Goal: Task Accomplishment & Management: Use online tool/utility

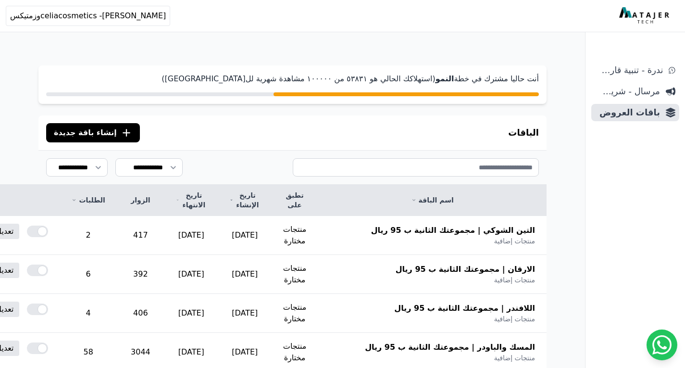
scroll to position [144, 0]
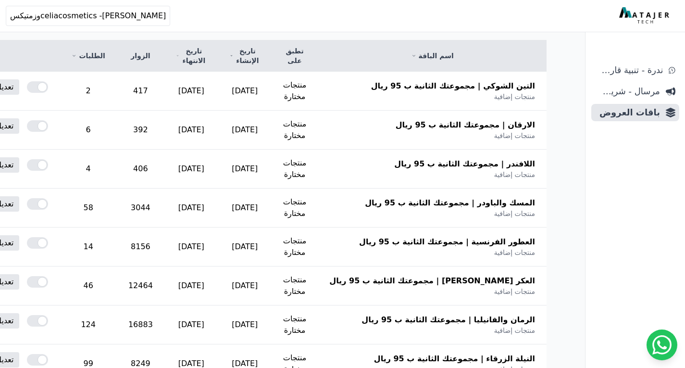
click at [60, 133] on td "تعديل نسخ" at bounding box center [2, 126] width 114 height 31
click at [48, 125] on div at bounding box center [37, 126] width 21 height 12
click at [48, 168] on div at bounding box center [37, 165] width 21 height 12
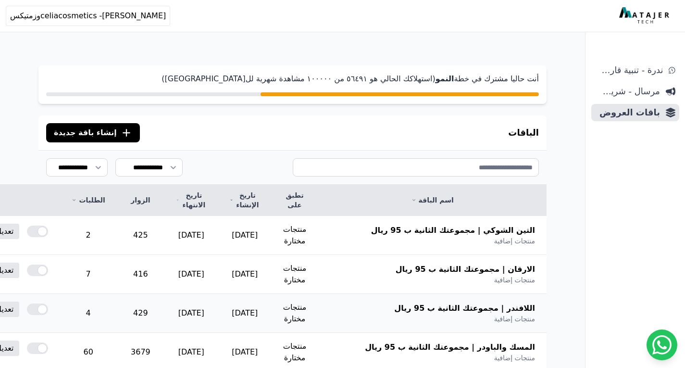
scroll to position [96, 0]
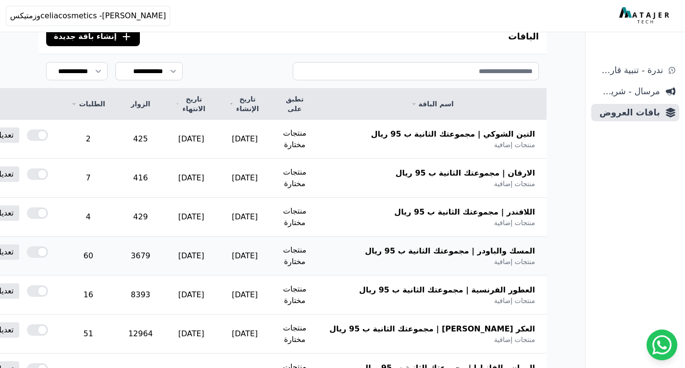
click at [48, 253] on div at bounding box center [37, 252] width 21 height 12
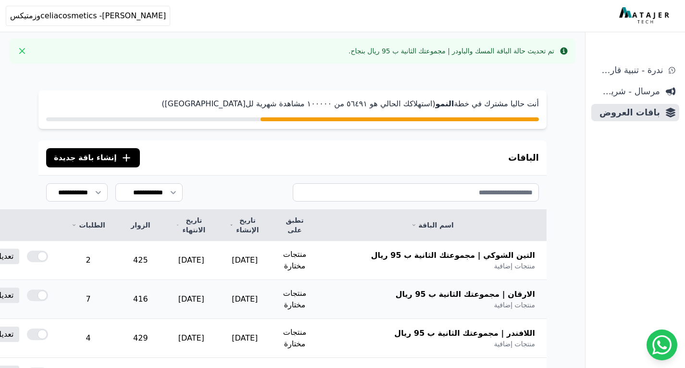
scroll to position [192, 0]
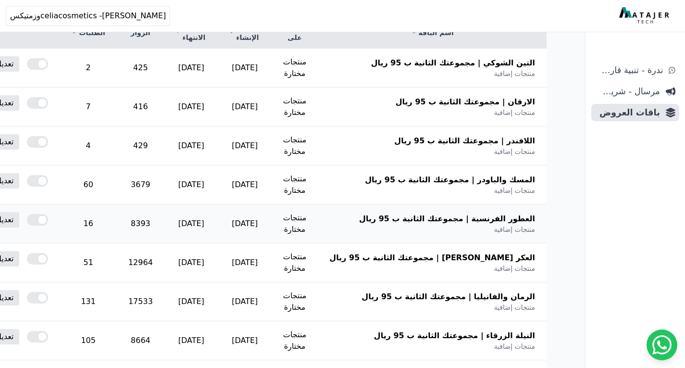
click at [48, 224] on div at bounding box center [37, 220] width 21 height 12
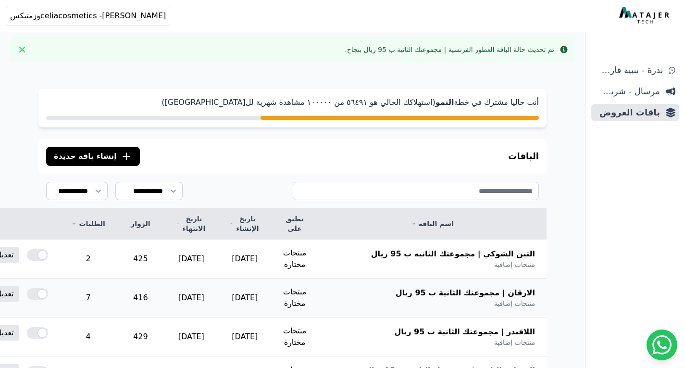
scroll to position [192, 0]
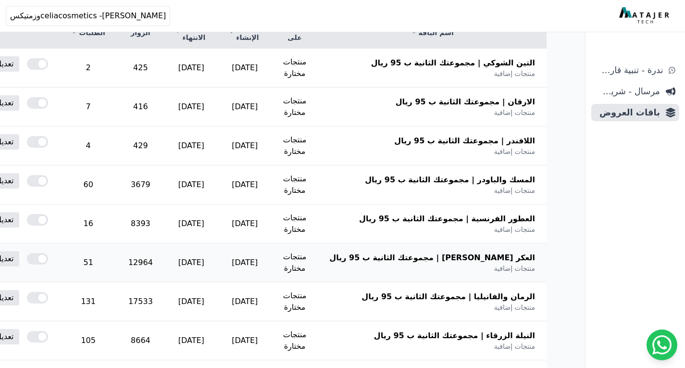
click at [48, 256] on div at bounding box center [37, 259] width 21 height 12
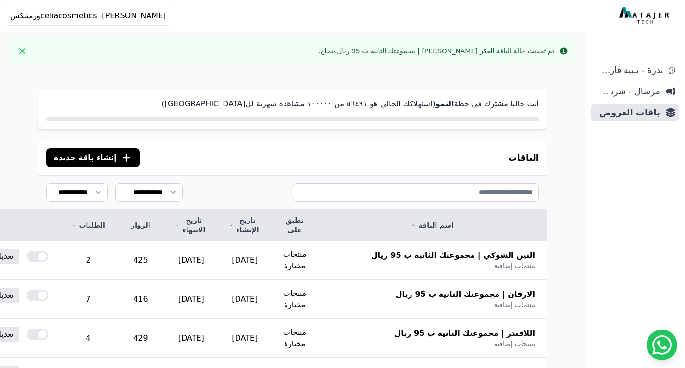
scroll to position [240, 0]
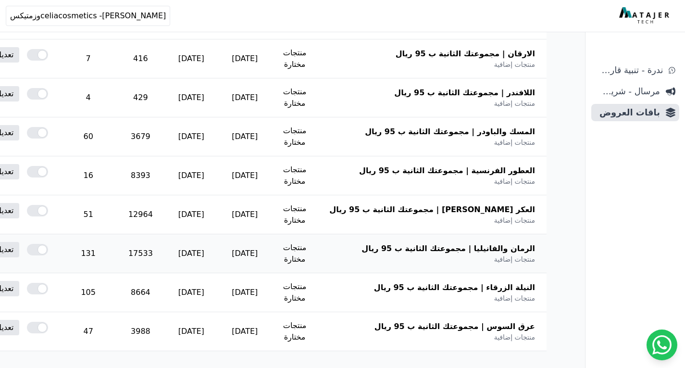
click at [48, 247] on div at bounding box center [37, 250] width 21 height 12
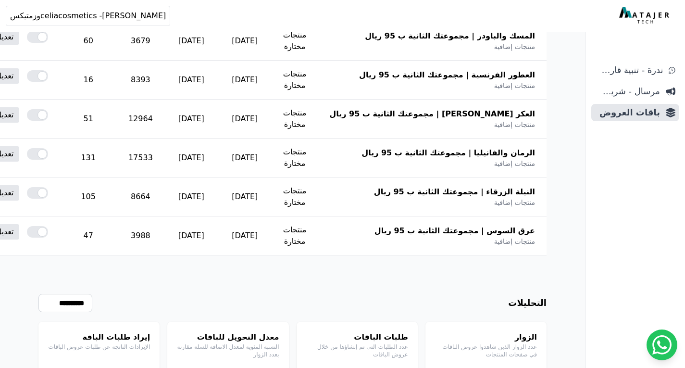
scroll to position [336, 0]
click at [48, 193] on div at bounding box center [37, 193] width 21 height 12
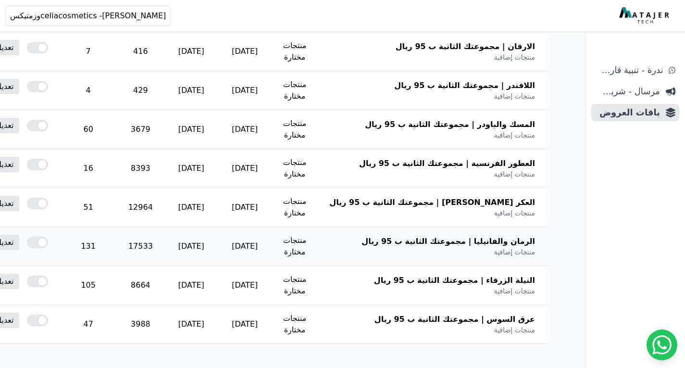
scroll to position [288, 0]
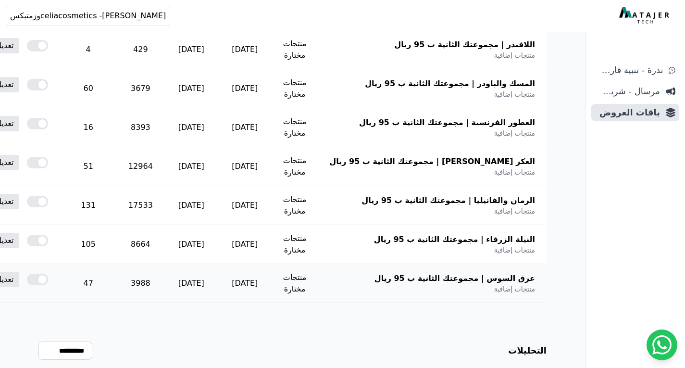
click at [48, 275] on div at bounding box center [37, 280] width 21 height 12
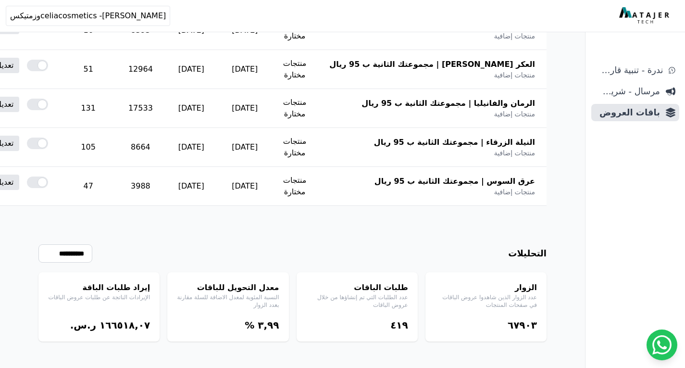
scroll to position [390, 0]
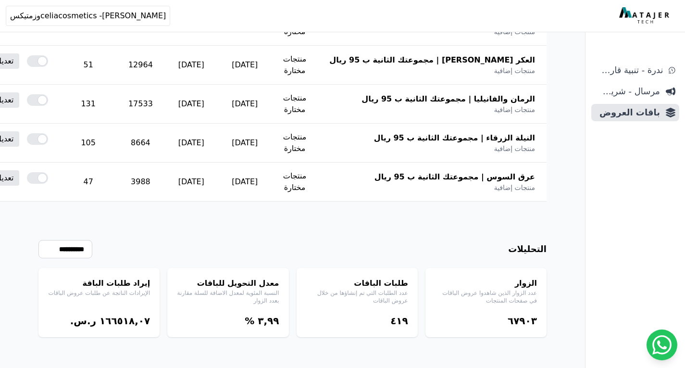
click at [133, 321] on bdi "١٦٦٥١٨,۰٧" at bounding box center [125, 321] width 50 height 12
copy div "١٦٦٥١٨,۰٧"
click at [405, 321] on div "٤١٩" at bounding box center [357, 320] width 102 height 13
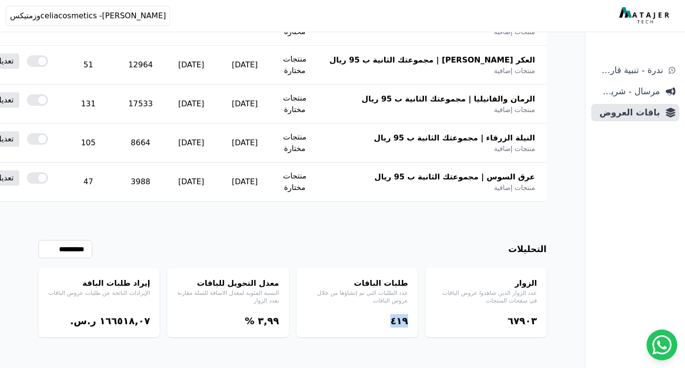
copy div "٤١٩"
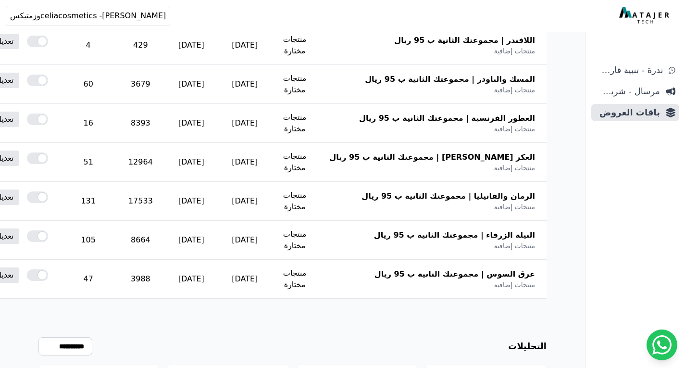
scroll to position [294, 0]
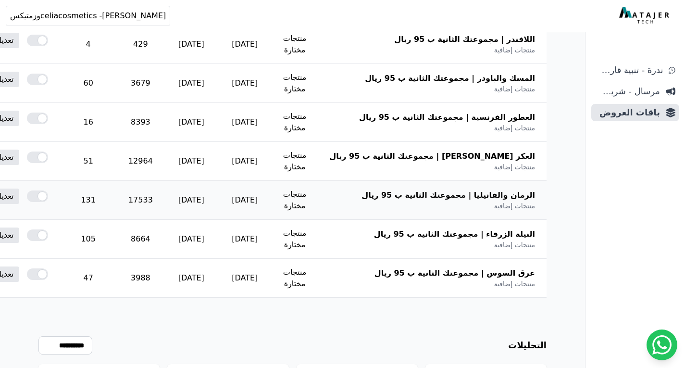
click at [164, 201] on td "17533" at bounding box center [141, 200] width 48 height 39
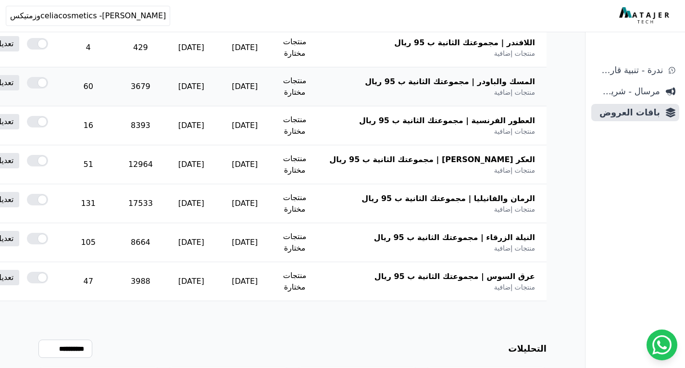
scroll to position [0, 0]
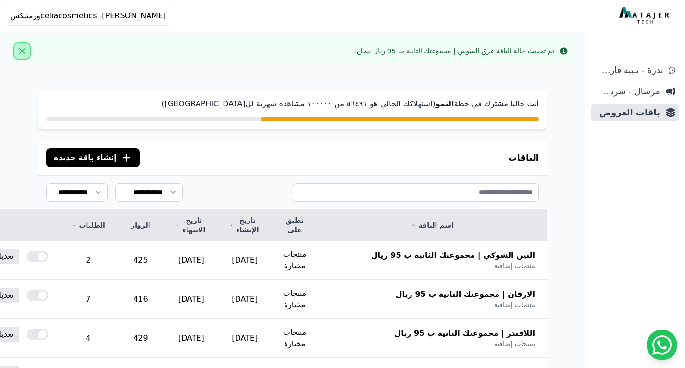
click at [19, 50] on button "Close" at bounding box center [21, 50] width 15 height 15
